Goal: Transaction & Acquisition: Purchase product/service

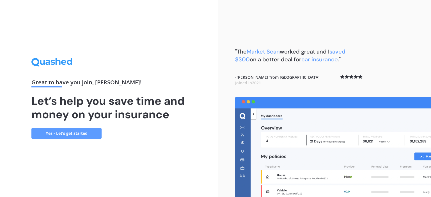
click at [57, 133] on link "Yes - Let’s get started" at bounding box center [66, 133] width 70 height 11
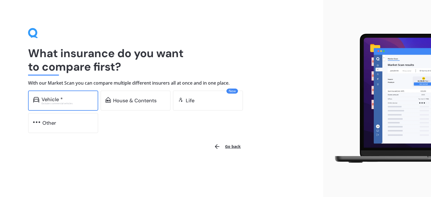
click at [69, 98] on div "Vehicle *" at bounding box center [68, 100] width 52 height 6
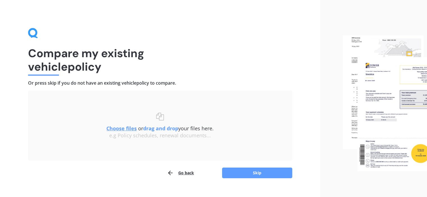
scroll to position [9, 0]
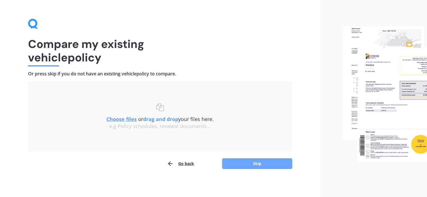
click at [236, 162] on button "Skip" at bounding box center [257, 164] width 70 height 11
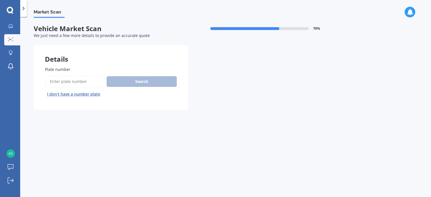
click at [93, 82] on input "Plate number" at bounding box center [74, 82] width 59 height 12
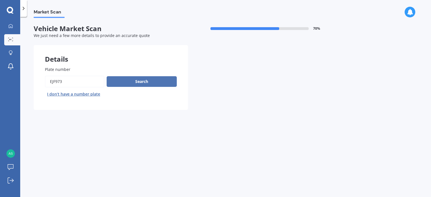
type input "ejf973"
click at [123, 84] on button "Search" at bounding box center [142, 81] width 70 height 11
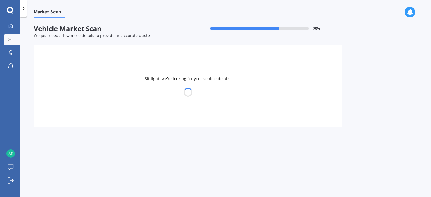
select select "NISSAN"
select select "TIIDA"
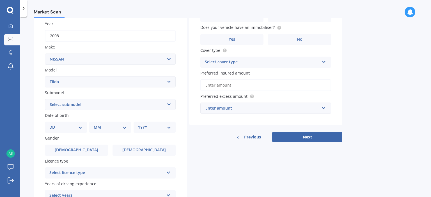
scroll to position [83, 0]
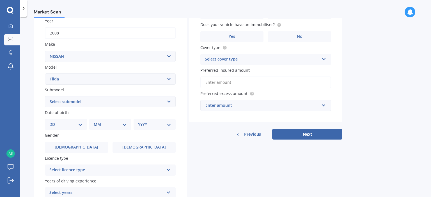
click at [74, 127] on select "DD 01 02 03 04 05 06 07 08 09 10 11 12 13 14 15 16 17 18 19 20 21 22 23 24 25 2…" at bounding box center [65, 125] width 33 height 6
select select "21"
click at [54, 122] on select "DD 01 02 03 04 05 06 07 08 09 10 11 12 13 14 15 16 17 18 19 20 21 22 23 24 25 2…" at bounding box center [65, 125] width 33 height 6
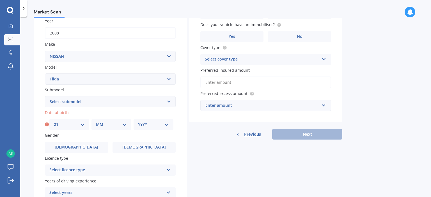
click at [113, 123] on select "MM 01 02 03 04 05 06 07 08 09 10 11 12" at bounding box center [111, 125] width 31 height 6
select select "11"
click at [96, 122] on select "MM 01 02 03 04 05 06 07 08 09 10 11 12" at bounding box center [111, 125] width 31 height 6
click at [152, 124] on select "YYYY 2025 2024 2023 2022 2021 2020 2019 2018 2017 2016 2015 2014 2013 2012 2011…" at bounding box center [153, 125] width 31 height 6
select select "1987"
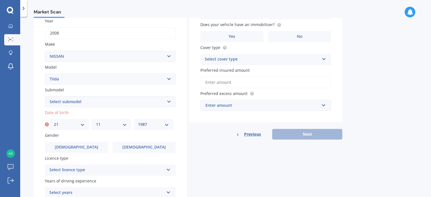
click at [138, 122] on select "YYYY 2025 2024 2023 2022 2021 2020 2019 2018 2017 2016 2015 2014 2013 2012 2011…" at bounding box center [153, 125] width 31 height 6
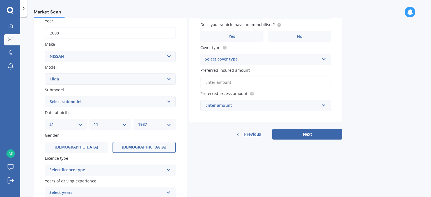
click at [141, 142] on label "Female" at bounding box center [144, 147] width 63 height 11
click at [0, 0] on input "Female" at bounding box center [0, 0] width 0 height 0
click at [138, 169] on div "Select licence type" at bounding box center [106, 170] width 114 height 7
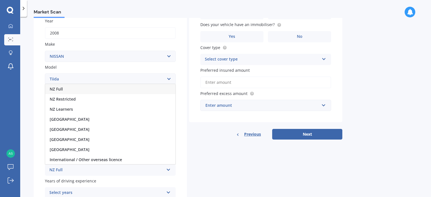
click at [99, 88] on div "NZ Full" at bounding box center [110, 89] width 130 height 10
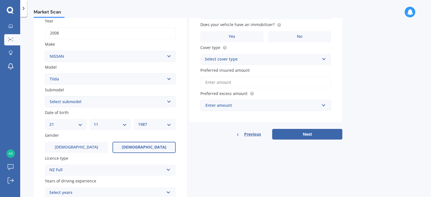
scroll to position [133, 0]
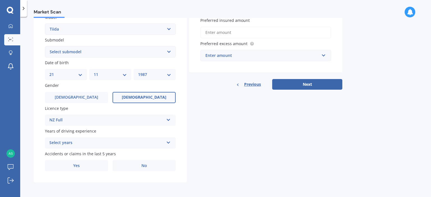
click at [99, 147] on div "Select years 5 or more years 4 years 3 years 2 years 1 year" at bounding box center [110, 143] width 131 height 11
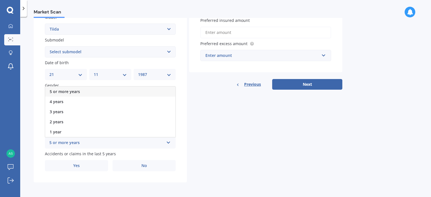
click at [95, 88] on div "5 or more years" at bounding box center [110, 92] width 130 height 10
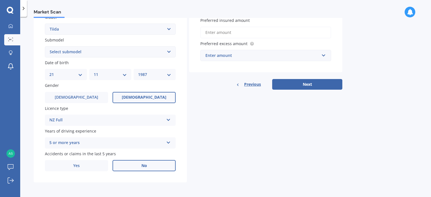
click at [137, 164] on label "No" at bounding box center [144, 165] width 63 height 11
click at [0, 0] on input "No" at bounding box center [0, 0] width 0 height 0
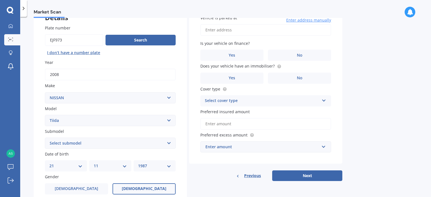
scroll to position [33, 0]
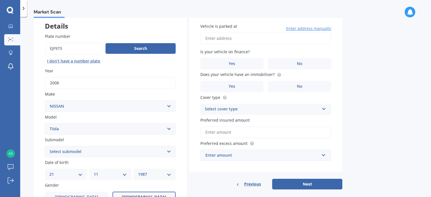
click at [225, 42] on input "Vehicle is parked at" at bounding box center [265, 39] width 131 height 12
type input "140 Okere Road, Okere Falls 3074"
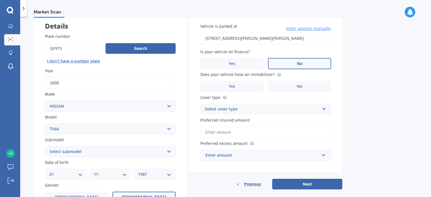
click at [282, 61] on label "No" at bounding box center [299, 63] width 63 height 11
click at [0, 0] on input "No" at bounding box center [0, 0] width 0 height 0
click at [247, 88] on label "Yes" at bounding box center [231, 86] width 63 height 11
click at [0, 0] on input "Yes" at bounding box center [0, 0] width 0 height 0
click at [271, 112] on div "Select cover type" at bounding box center [262, 109] width 114 height 7
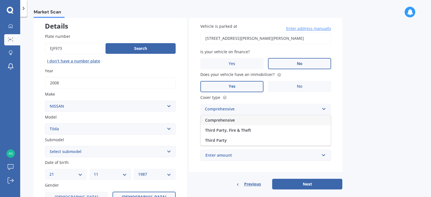
click at [269, 120] on div "Comprehensive" at bounding box center [266, 120] width 130 height 10
click at [266, 133] on input "Preferred insured amount" at bounding box center [265, 133] width 131 height 12
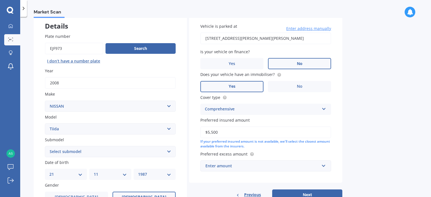
type input "$5,500"
click at [269, 165] on div "Enter amount" at bounding box center [262, 166] width 114 height 6
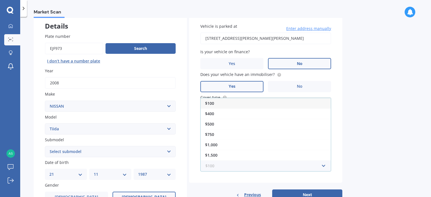
scroll to position [64, 0]
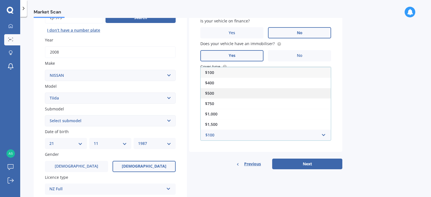
click at [242, 95] on div "$500" at bounding box center [266, 93] width 130 height 10
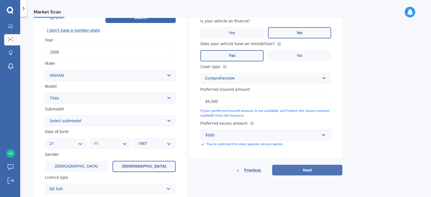
click at [310, 171] on button "Next" at bounding box center [307, 170] width 70 height 11
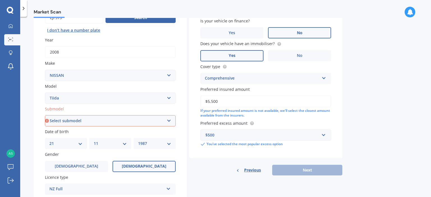
click at [113, 118] on select "Select submodel (All)" at bounding box center [110, 120] width 131 height 11
select select "(ALL)"
click at [45, 115] on select "Select submodel (All)" at bounding box center [110, 120] width 131 height 11
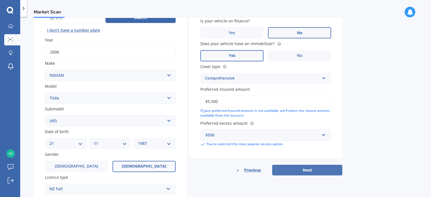
click at [308, 170] on button "Next" at bounding box center [307, 170] width 70 height 11
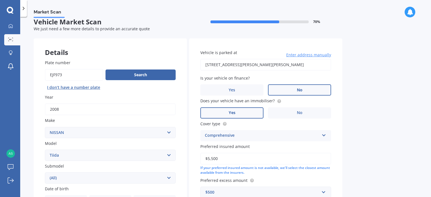
select select "21"
select select "11"
select select "1987"
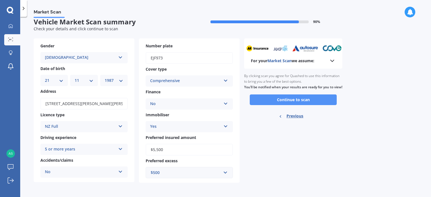
click at [286, 105] on button "Continue to scan" at bounding box center [293, 100] width 87 height 11
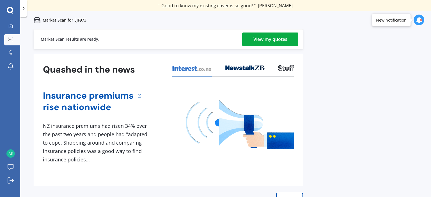
click at [249, 35] on link "View my quotes" at bounding box center [270, 39] width 56 height 13
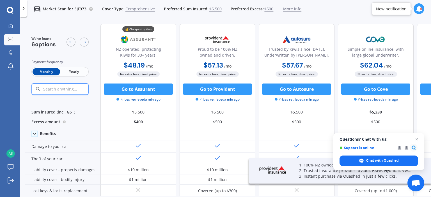
click at [71, 70] on span "Yearly" at bounding box center [74, 71] width 28 height 7
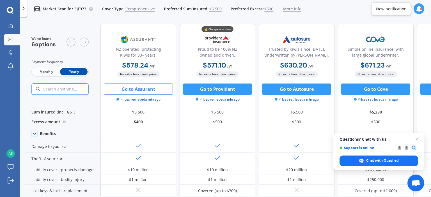
click at [134, 89] on button "Go to Assurant" at bounding box center [138, 89] width 69 height 11
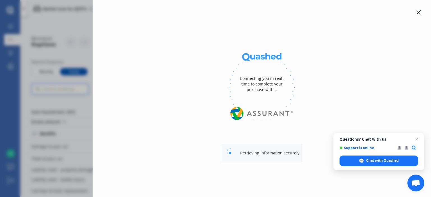
click at [420, 10] on div at bounding box center [418, 12] width 7 height 7
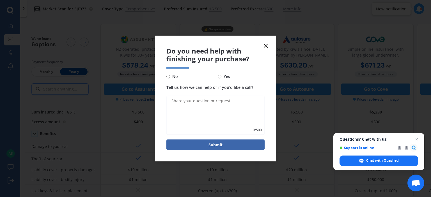
click at [266, 46] on line at bounding box center [265, 45] width 3 height 3
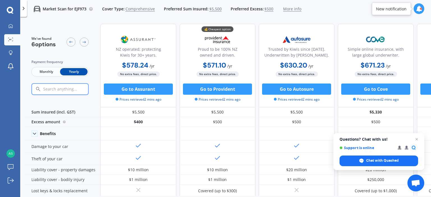
drag, startPoint x: 131, startPoint y: 87, endPoint x: 109, endPoint y: 64, distance: 32.2
click at [109, 64] on div "$578.24 / yr $578.24 / yr $48.19 / mo" at bounding box center [138, 65] width 76 height 11
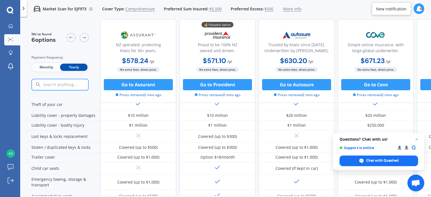
scroll to position [55, 0]
click at [416, 139] on span "Close chat" at bounding box center [416, 139] width 7 height 7
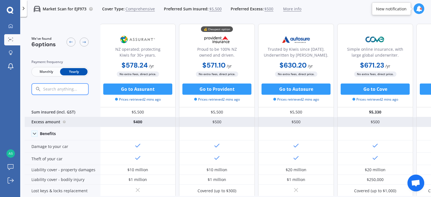
scroll to position [0, 0]
